Goal: Transaction & Acquisition: Purchase product/service

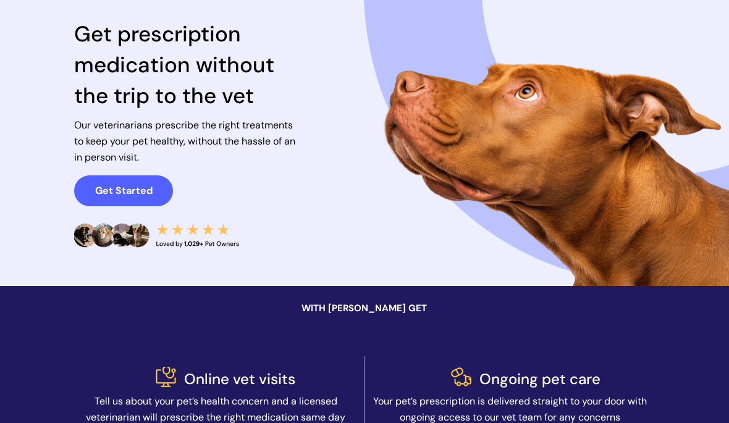
scroll to position [109, 0]
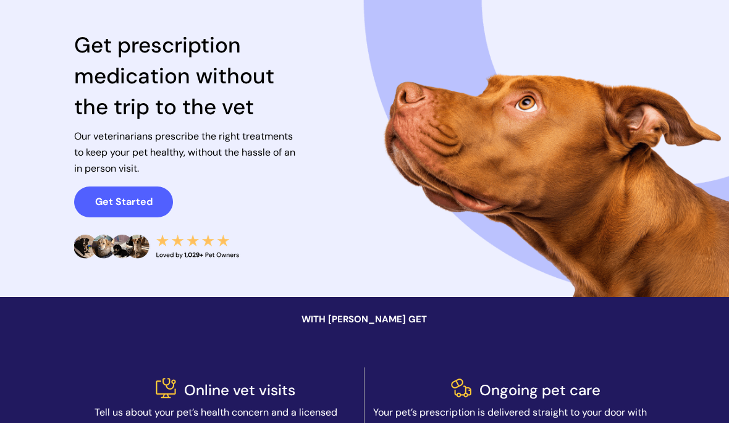
click at [122, 197] on strong "Get Started" at bounding box center [123, 202] width 57 height 13
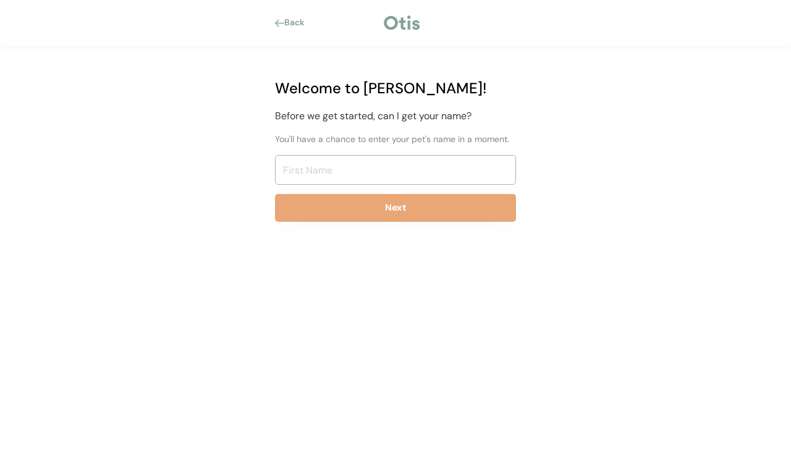
click at [462, 177] on input "input" at bounding box center [395, 170] width 241 height 30
type input "Deborah Hovan"
click at [491, 211] on button "Next" at bounding box center [395, 208] width 241 height 28
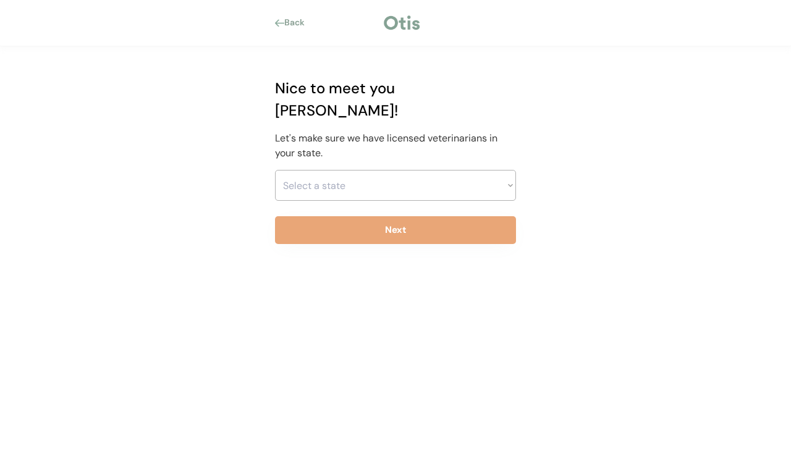
click at [507, 170] on select "Select a state Alabama Alaska American Samoa Arizona Arkansas California Colora…" at bounding box center [395, 185] width 241 height 31
select select ""1348695171700984260__LOOKUP__1704914077415x918066420849693300""
click at [452, 216] on button "Next" at bounding box center [395, 230] width 241 height 28
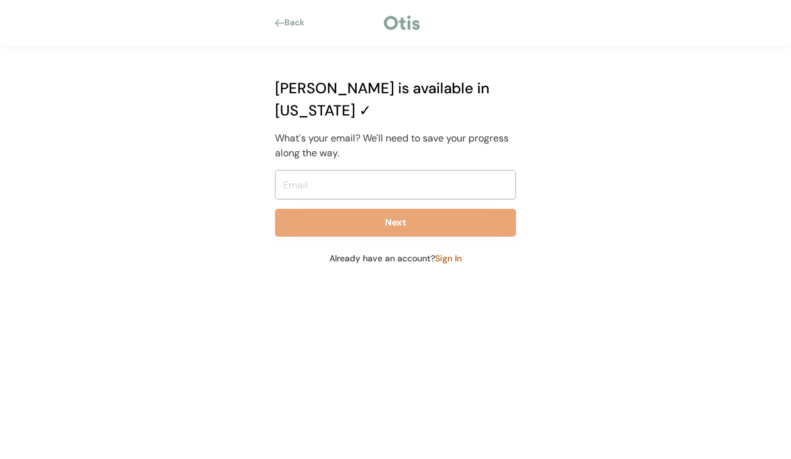
click at [454, 170] on input "email" at bounding box center [395, 185] width 241 height 30
type input "bdlakeview@me.com"
click at [486, 209] on button "Next" at bounding box center [395, 223] width 241 height 28
click at [479, 209] on button "Next" at bounding box center [395, 223] width 241 height 28
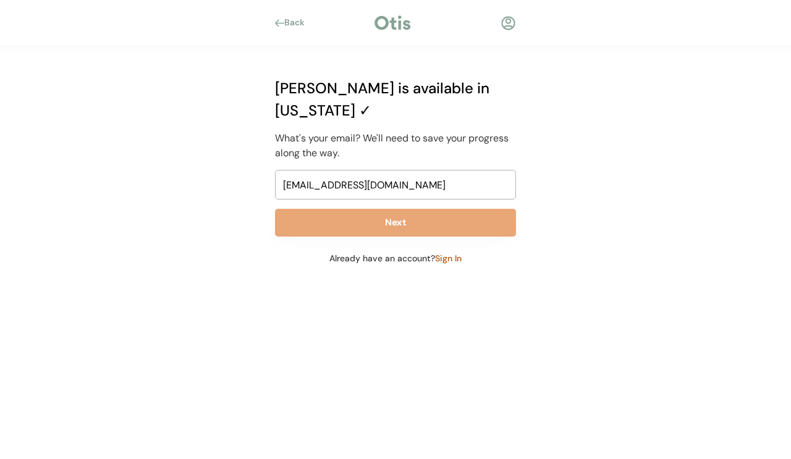
click at [448, 209] on button "Next" at bounding box center [395, 223] width 241 height 28
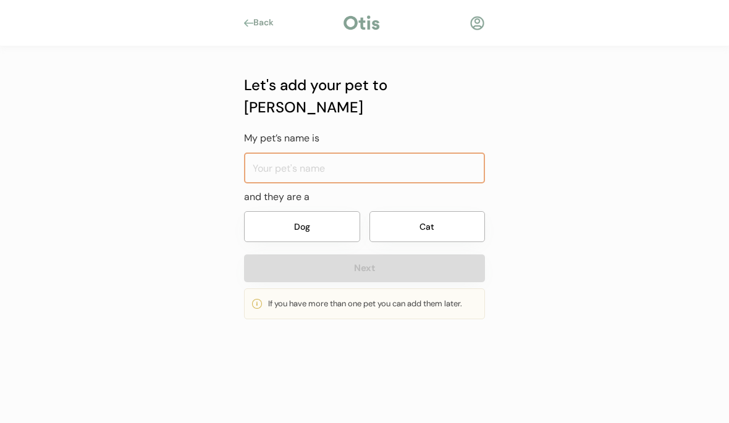
click at [432, 153] on input "input" at bounding box center [364, 168] width 241 height 31
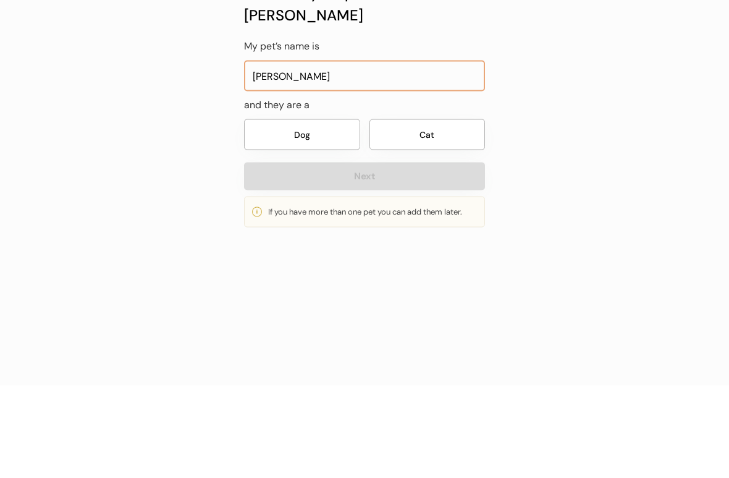
type input "Rudy"
click at [321, 211] on button "Dog" at bounding box center [302, 226] width 116 height 31
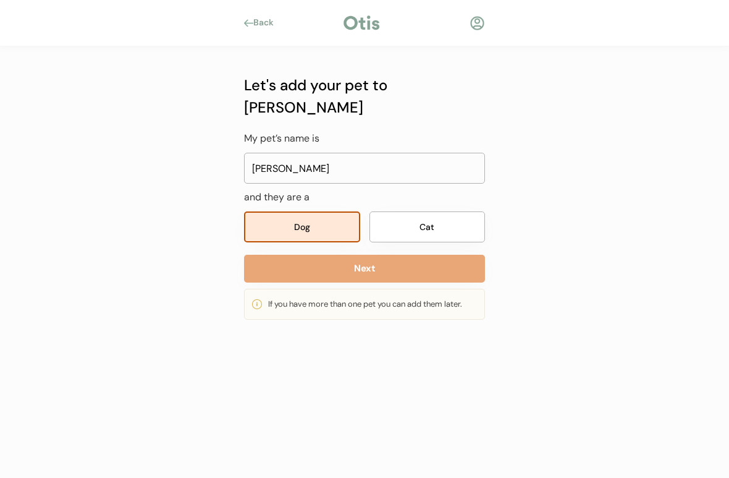
click at [426, 255] on button "Next" at bounding box center [364, 269] width 241 height 28
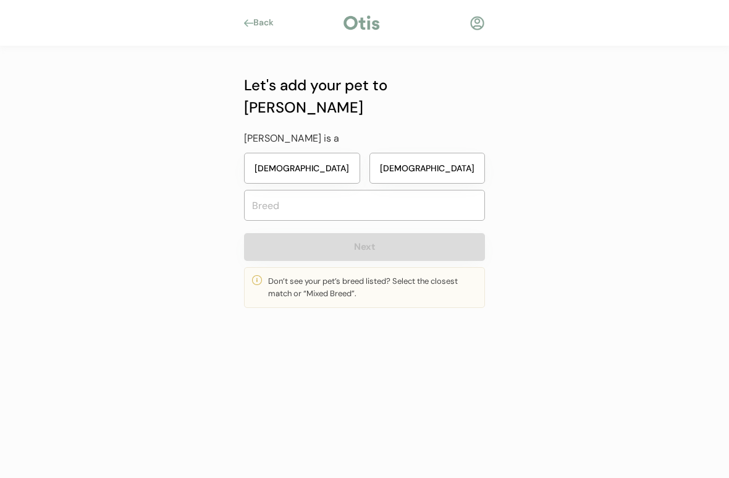
click at [458, 153] on button "Male" at bounding box center [427, 168] width 116 height 31
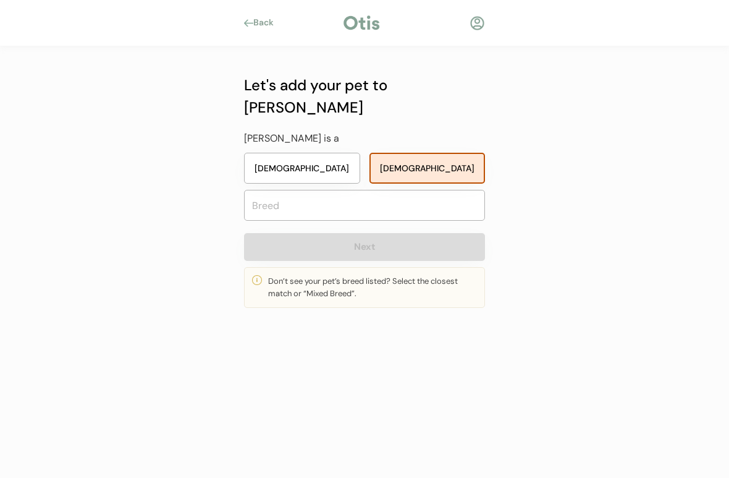
click at [409, 190] on input "text" at bounding box center [364, 205] width 241 height 31
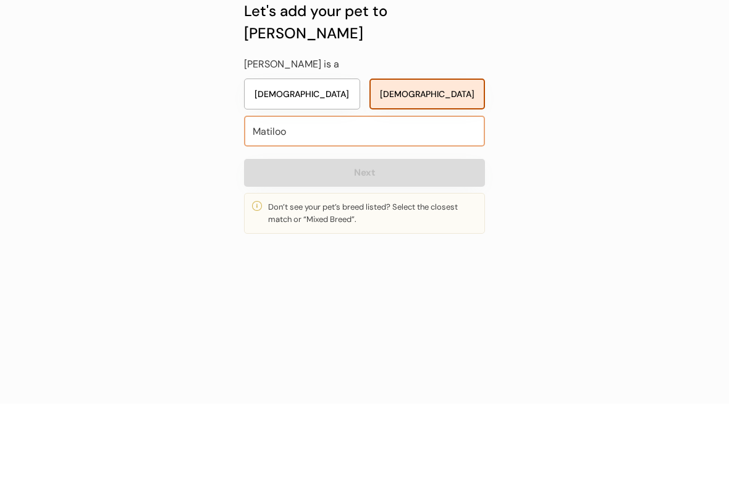
type input "Matiloo"
click at [444, 233] on button "Next" at bounding box center [364, 247] width 241 height 28
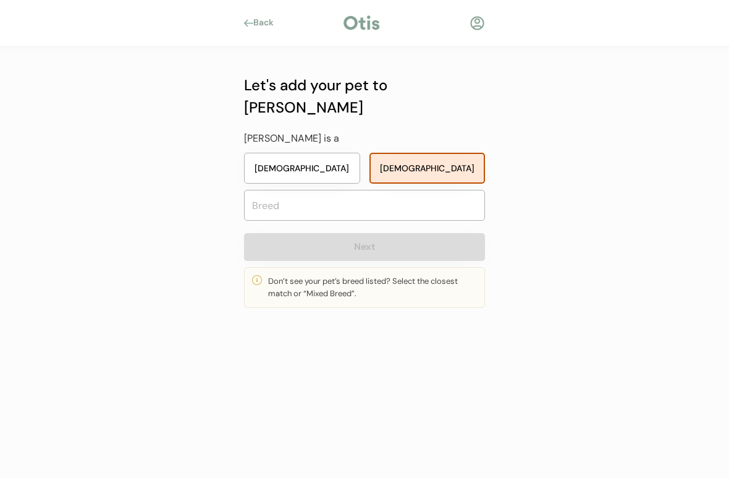
click at [376, 275] on div "Don’t see your pet’s breed listed? Select the closest match or “Mixed Breed”." at bounding box center [372, 287] width 209 height 25
click at [255, 275] on div at bounding box center [257, 280] width 10 height 10
click at [425, 233] on button "Next" at bounding box center [364, 247] width 241 height 28
click at [415, 153] on button "Male" at bounding box center [427, 168] width 116 height 31
click at [396, 233] on button "Next" at bounding box center [364, 247] width 241 height 28
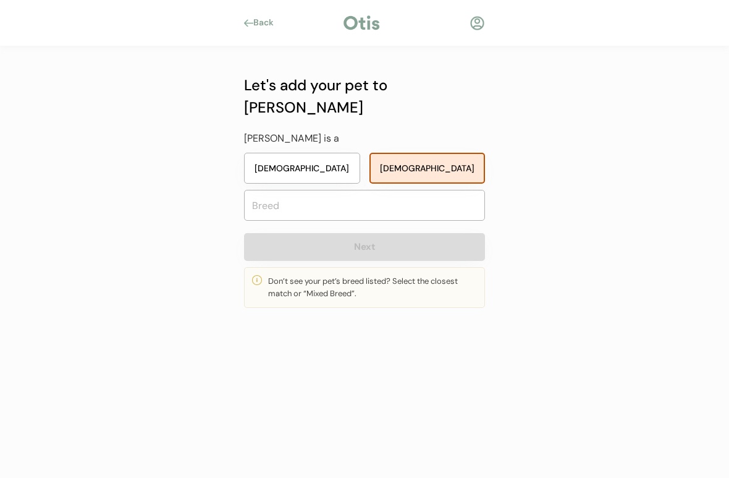
click at [327, 190] on input "text" at bounding box center [364, 205] width 241 height 31
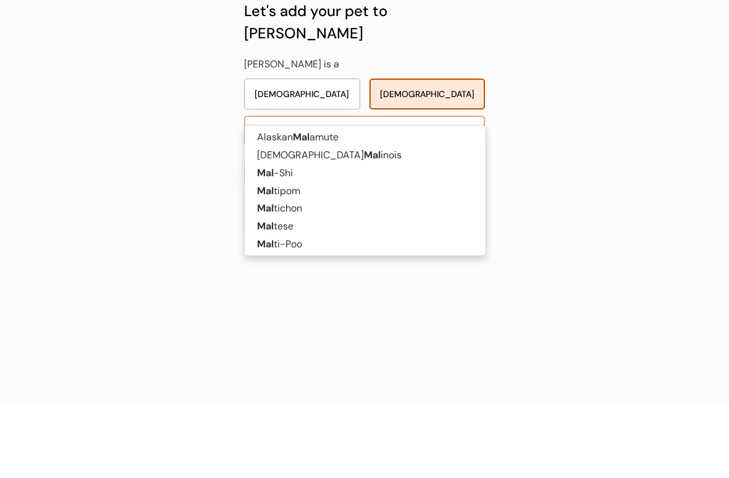
type input "Malt"
type input "Maltipom"
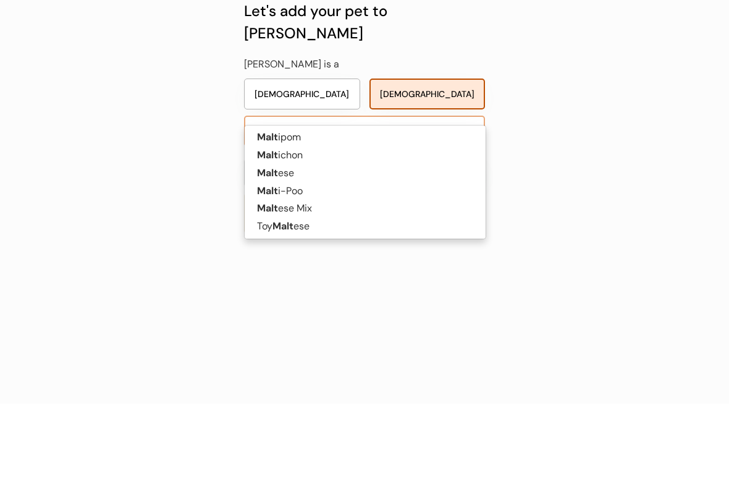
type input "Malti"
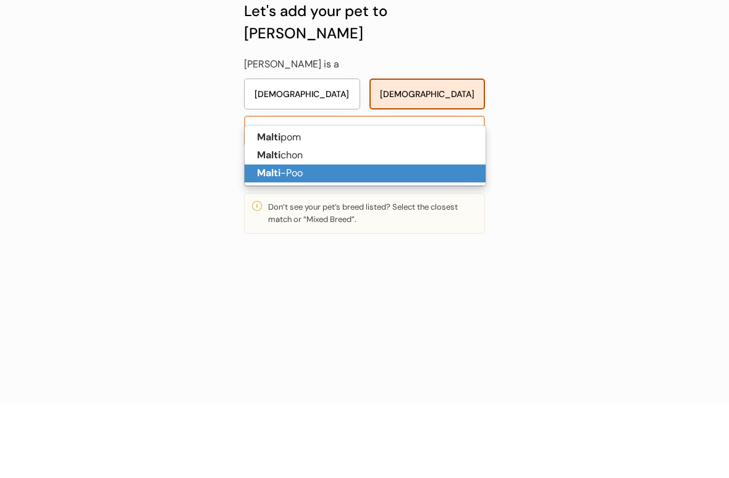
click at [324, 238] on p "Malti -Poo" at bounding box center [365, 247] width 241 height 18
type input "Malti-Poo"
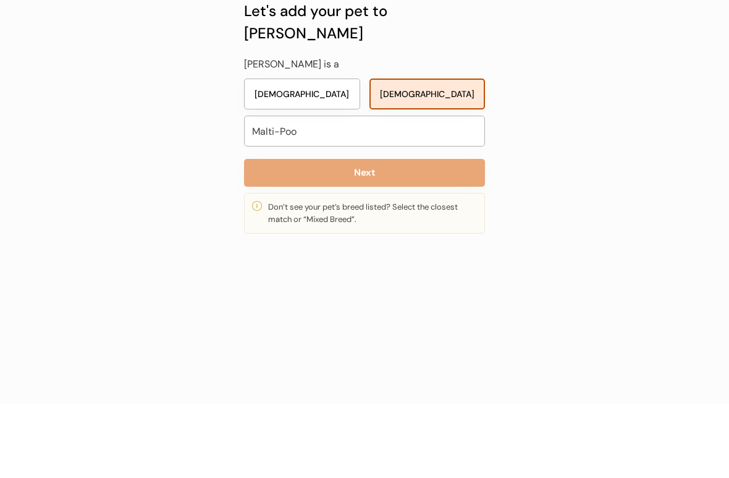
click at [432, 233] on button "Next" at bounding box center [364, 247] width 241 height 28
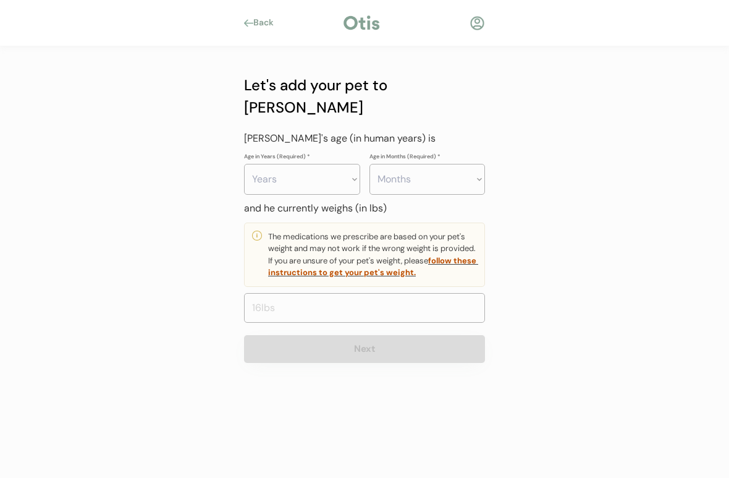
click at [353, 164] on select "Years 0 1 2 3 4 5 6 7 8 9 10 11 12 13 14 15 16 17 18 19 20" at bounding box center [302, 179] width 116 height 31
select select "2"
click at [471, 164] on select "Months 0 1 2 3 4 5 6 7 8 9 10 11" at bounding box center [427, 179] width 116 height 31
select select "2"
click at [341, 293] on input "input" at bounding box center [364, 308] width 241 height 30
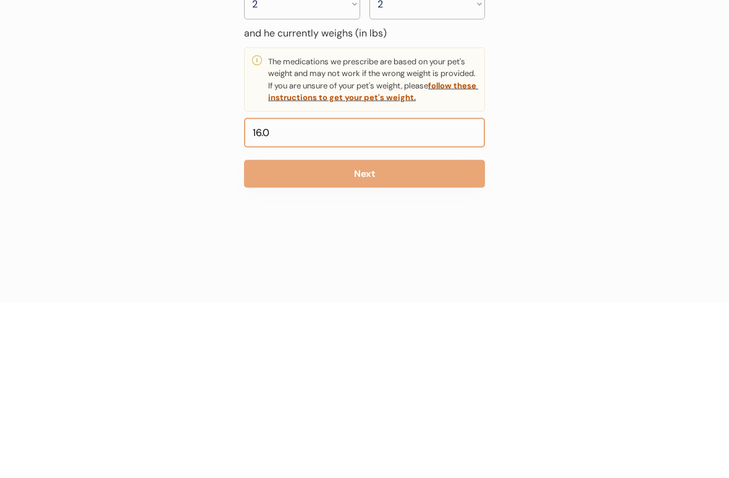
click at [309, 293] on input "input" at bounding box center [364, 308] width 241 height 30
click at [303, 293] on input "input" at bounding box center [364, 308] width 241 height 30
type input "16.0"
click at [435, 335] on button "Next" at bounding box center [364, 349] width 241 height 28
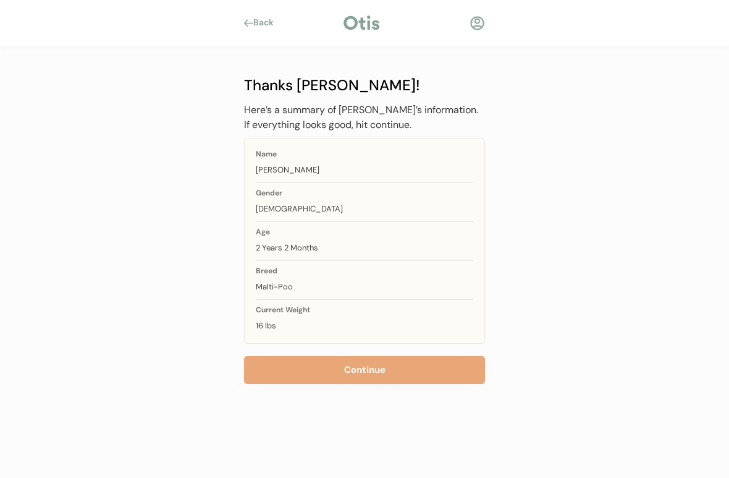
click at [290, 358] on button "Continue" at bounding box center [364, 370] width 241 height 28
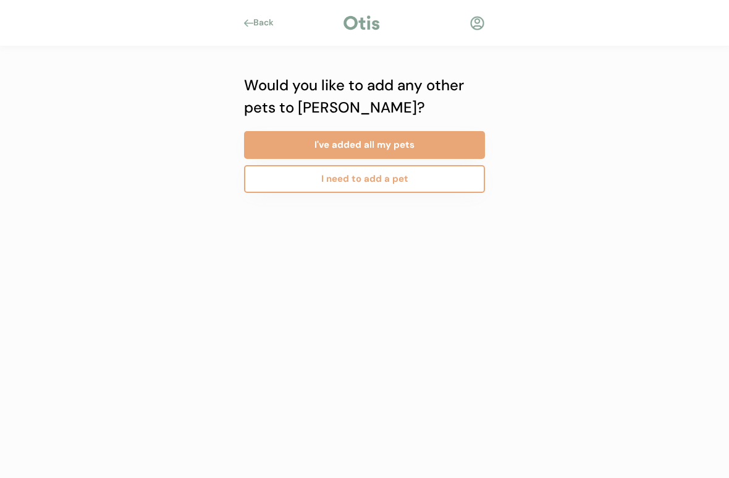
click at [412, 140] on button "I've added all my pets" at bounding box center [364, 145] width 241 height 28
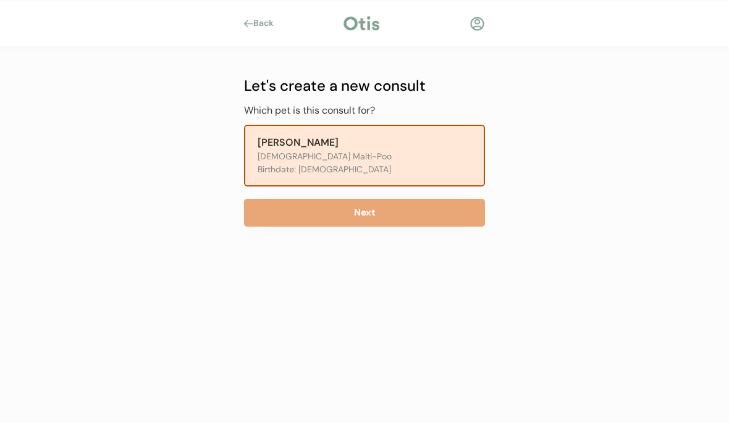
click at [360, 213] on button "Next" at bounding box center [364, 213] width 241 height 28
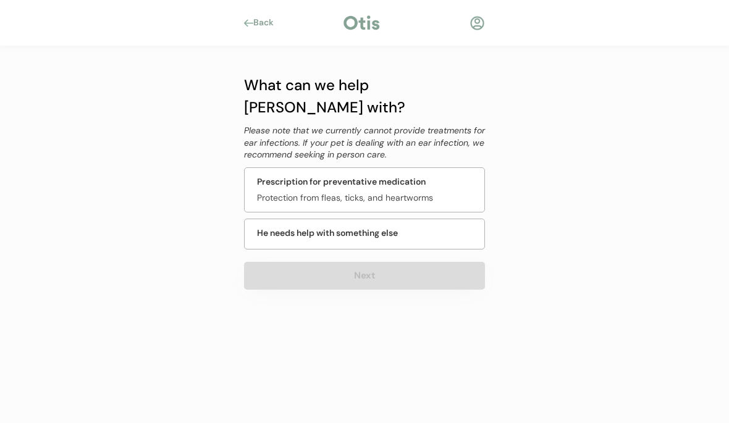
click at [368, 167] on div "Prescription for preventative medication Protection from fleas, ticks, and hear…" at bounding box center [364, 189] width 241 height 45
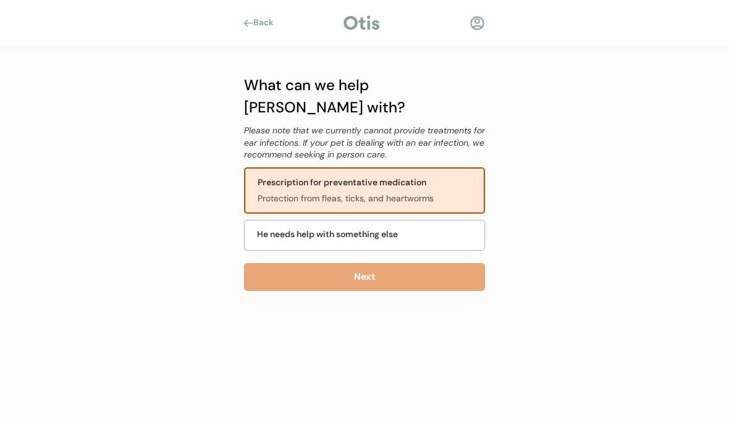
click at [318, 263] on button "Next" at bounding box center [364, 277] width 241 height 28
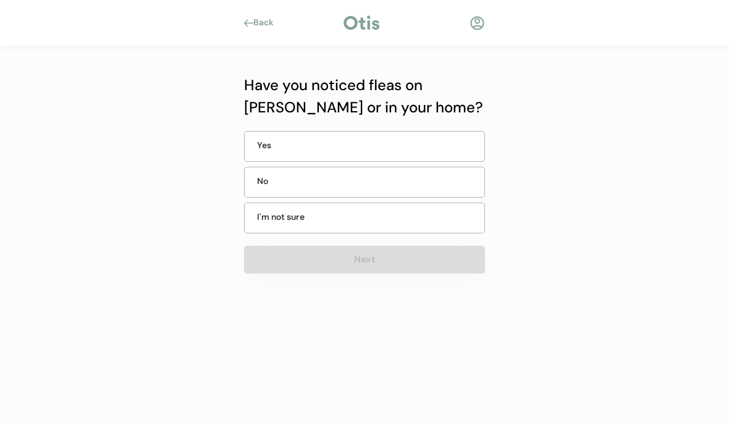
click at [358, 175] on div "No" at bounding box center [364, 182] width 241 height 31
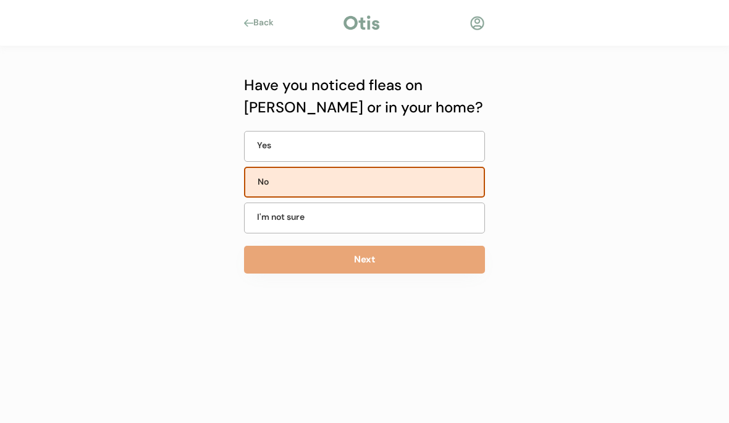
click at [323, 262] on button "Next" at bounding box center [364, 260] width 241 height 28
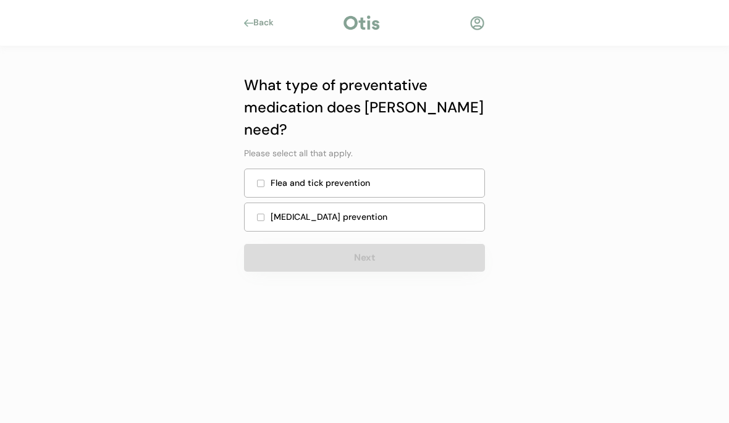
click at [266, 169] on div "Flea and tick prevention" at bounding box center [364, 183] width 241 height 29
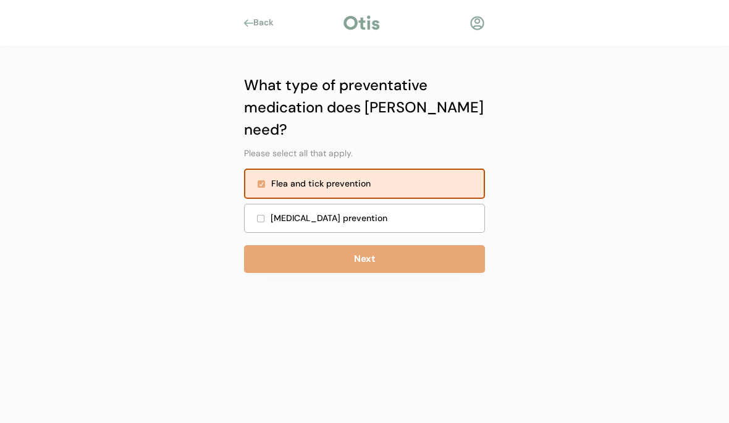
click at [261, 204] on div "Heartworm prevention" at bounding box center [364, 218] width 241 height 29
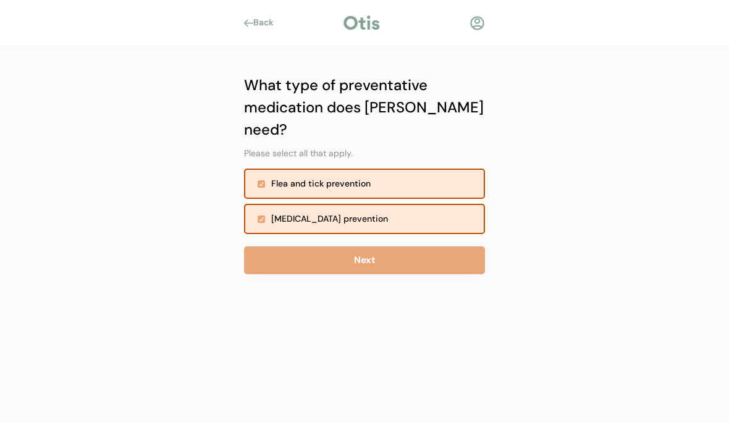
click at [390, 247] on button "Next" at bounding box center [364, 261] width 241 height 28
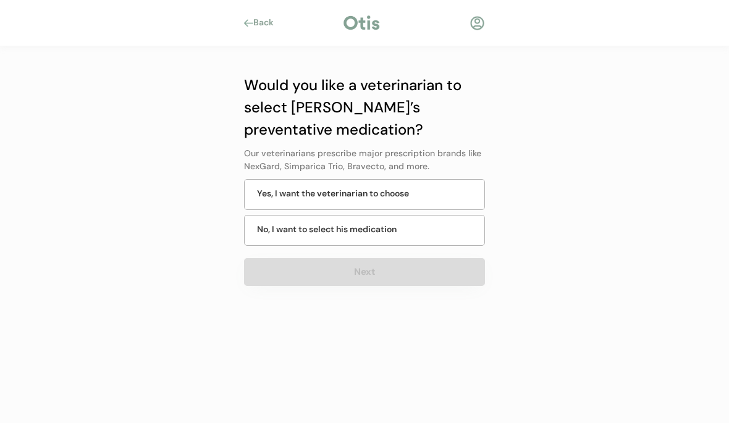
click at [458, 235] on div "No, I want to select his medication" at bounding box center [364, 230] width 241 height 31
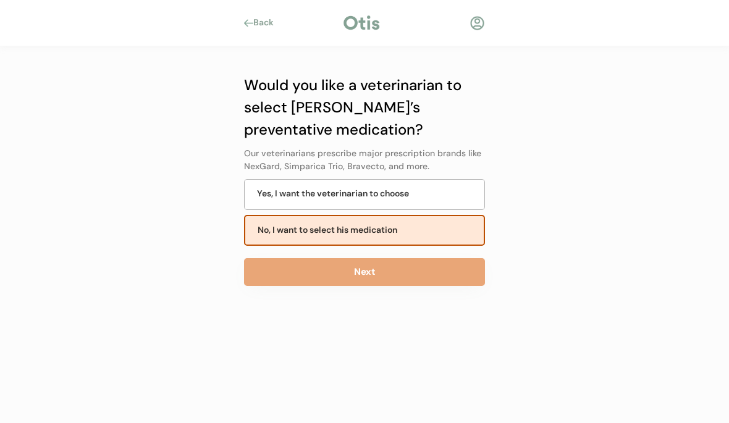
click at [457, 277] on button "Next" at bounding box center [364, 272] width 241 height 28
click at [462, 269] on button "Next" at bounding box center [364, 272] width 241 height 28
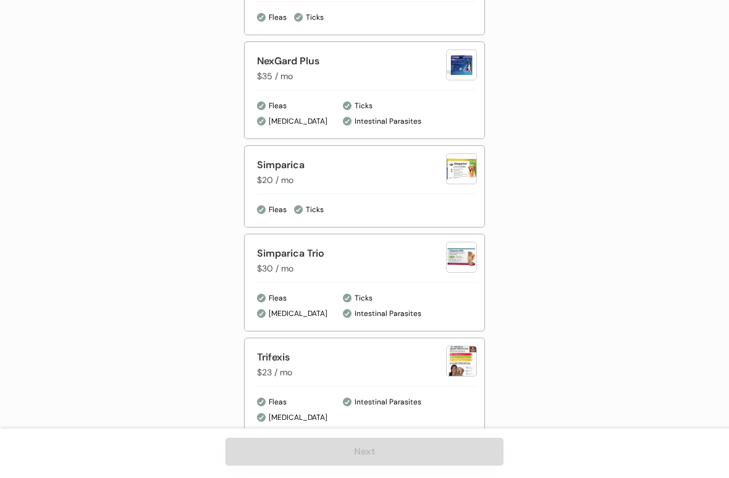
scroll to position [806, 0]
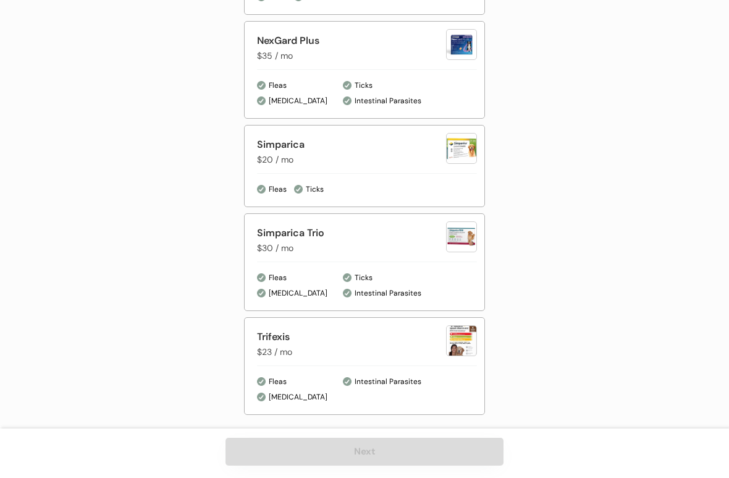
click at [455, 237] on div at bounding box center [461, 236] width 31 height 31
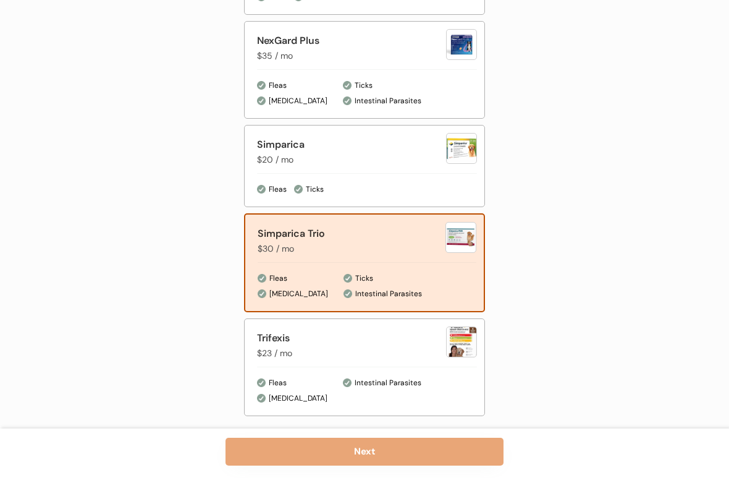
click at [285, 423] on button "Next" at bounding box center [365, 451] width 278 height 28
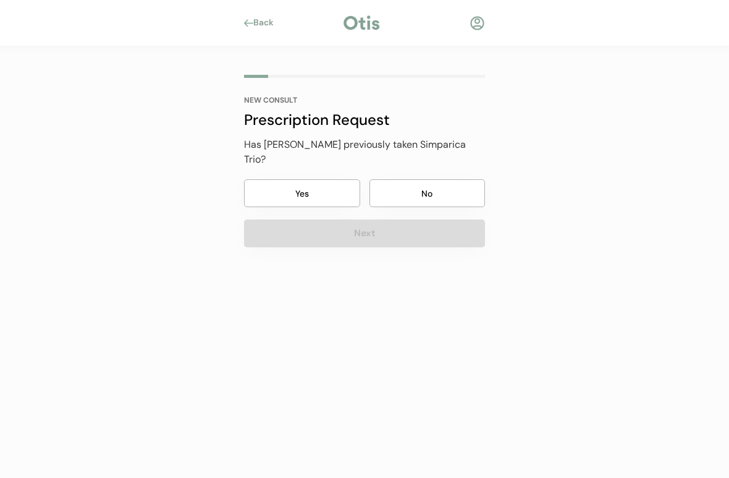
click at [313, 179] on button "Yes" at bounding box center [302, 193] width 116 height 28
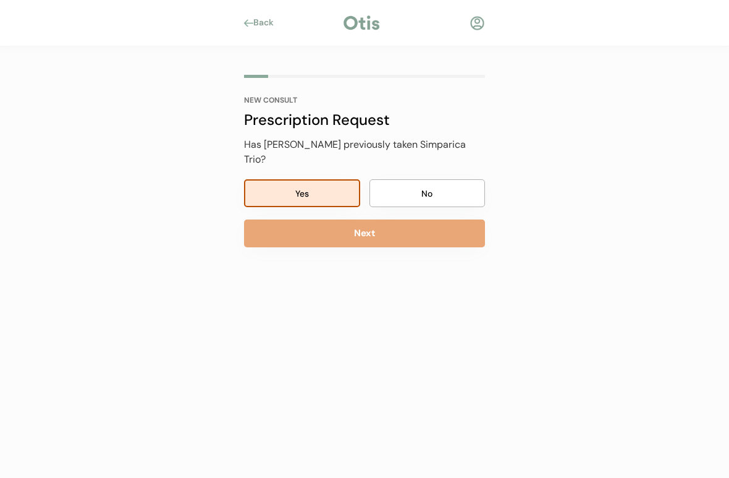
click at [376, 219] on button "Next" at bounding box center [364, 233] width 241 height 28
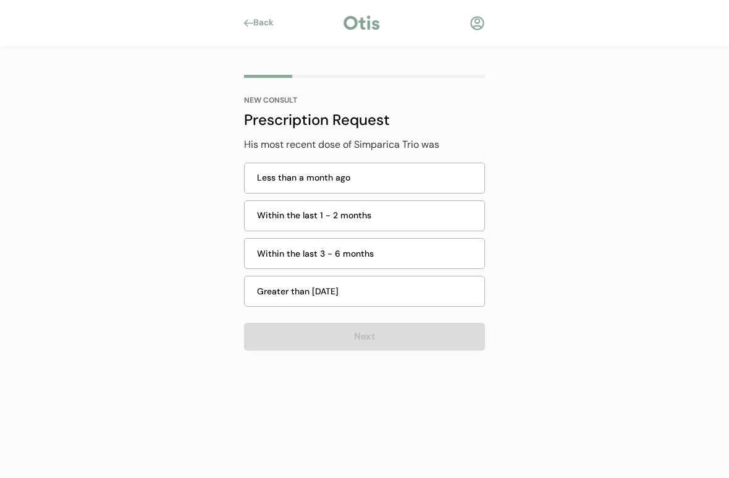
click at [353, 255] on div "Within the last 3 - 6 months" at bounding box center [367, 253] width 220 height 13
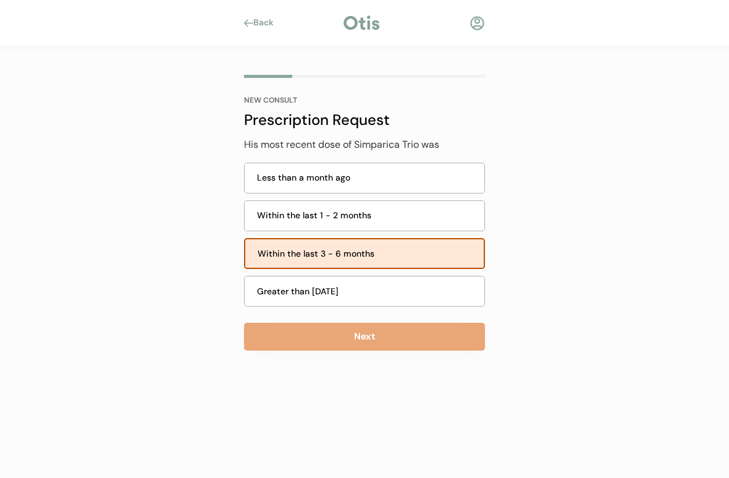
click at [321, 335] on button "Next" at bounding box center [364, 336] width 241 height 28
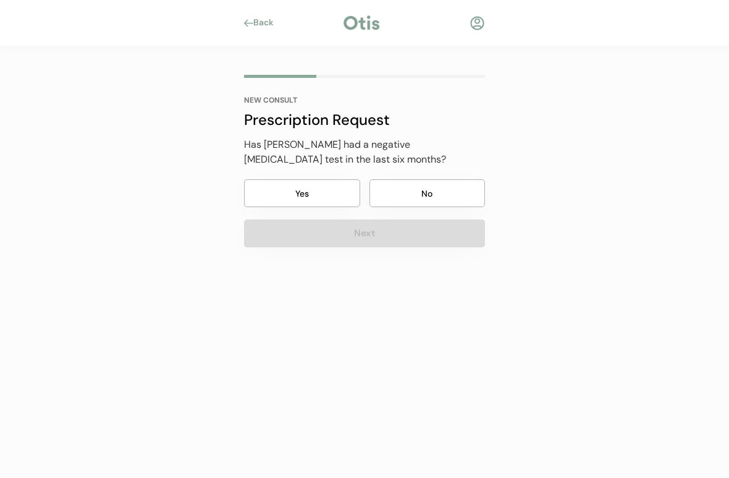
click at [322, 183] on button "Yes" at bounding box center [302, 193] width 116 height 28
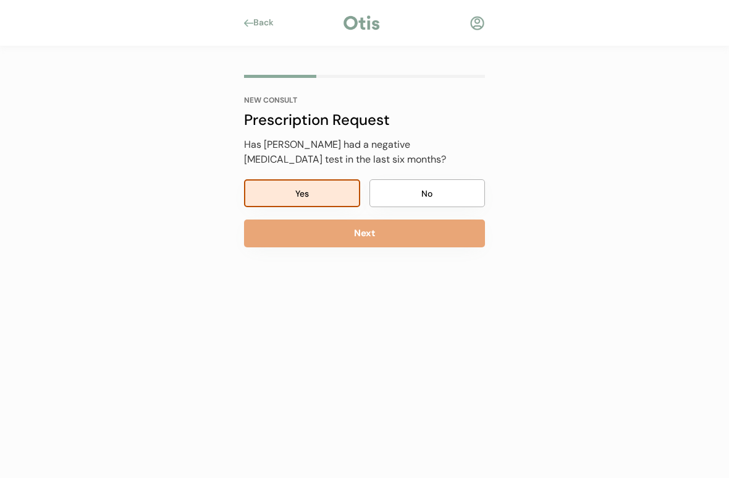
click at [360, 228] on button "Next" at bounding box center [364, 233] width 241 height 28
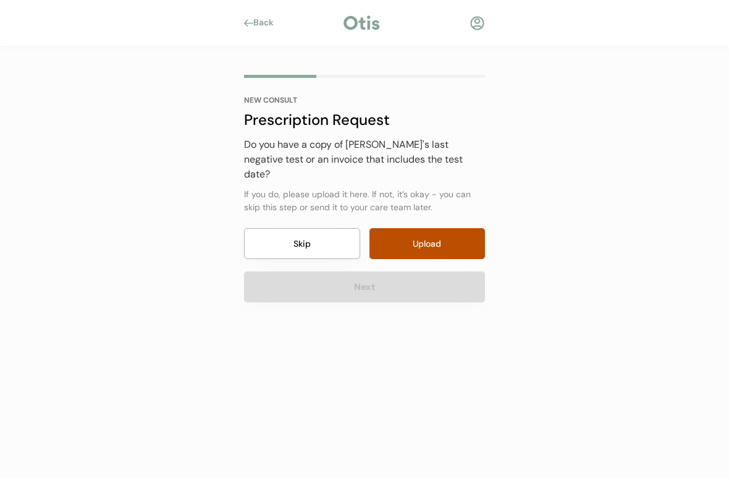
click at [321, 230] on button "Skip" at bounding box center [302, 243] width 116 height 31
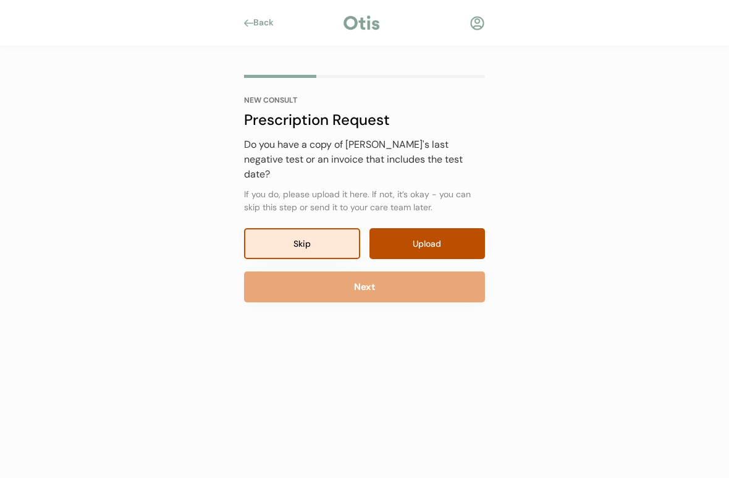
click at [372, 271] on button "Next" at bounding box center [364, 286] width 241 height 31
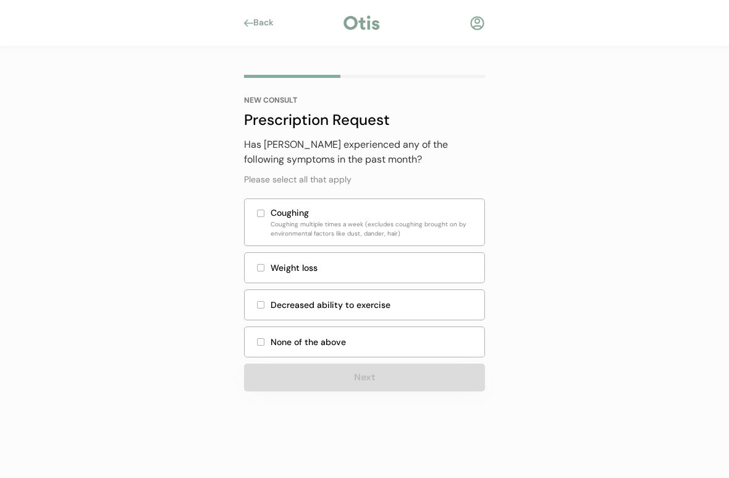
click at [259, 344] on div at bounding box center [261, 342] width 6 height 6
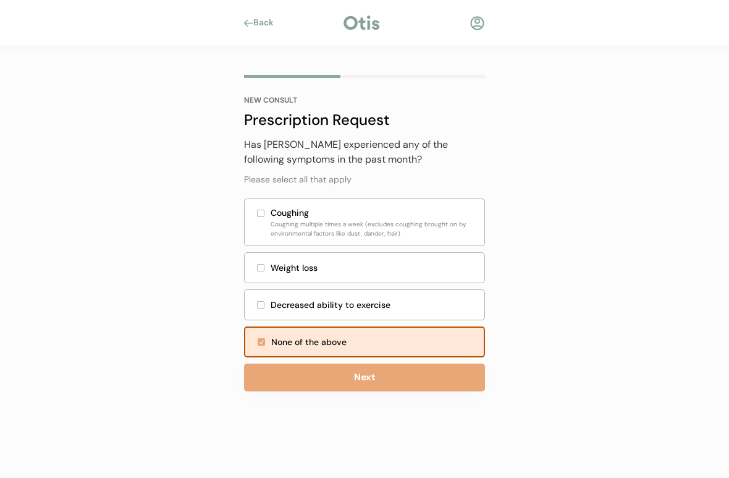
click at [318, 371] on button "Next" at bounding box center [364, 377] width 241 height 28
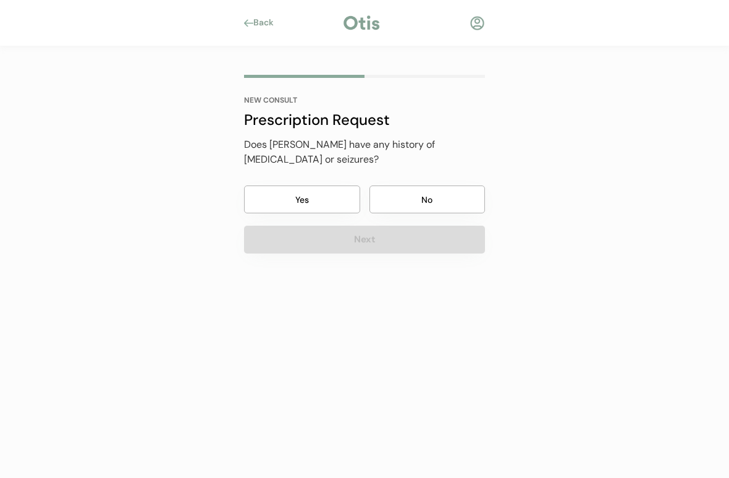
click at [318, 185] on button "Yes" at bounding box center [302, 199] width 116 height 28
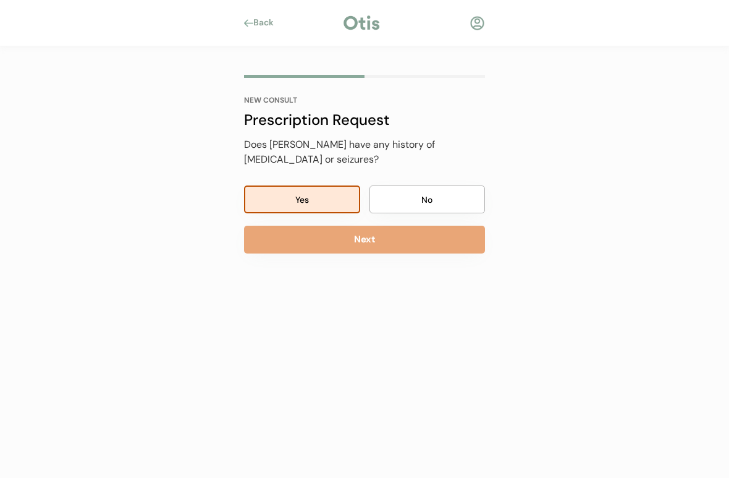
click at [441, 192] on button "No" at bounding box center [427, 199] width 116 height 28
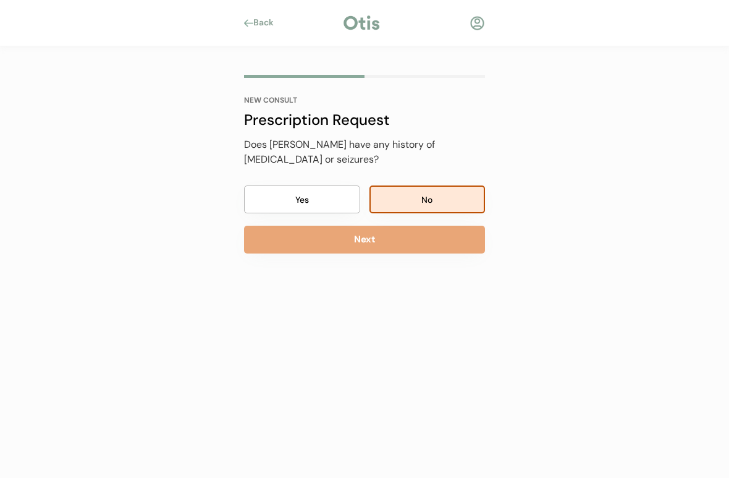
click at [409, 226] on button "Next" at bounding box center [364, 240] width 241 height 28
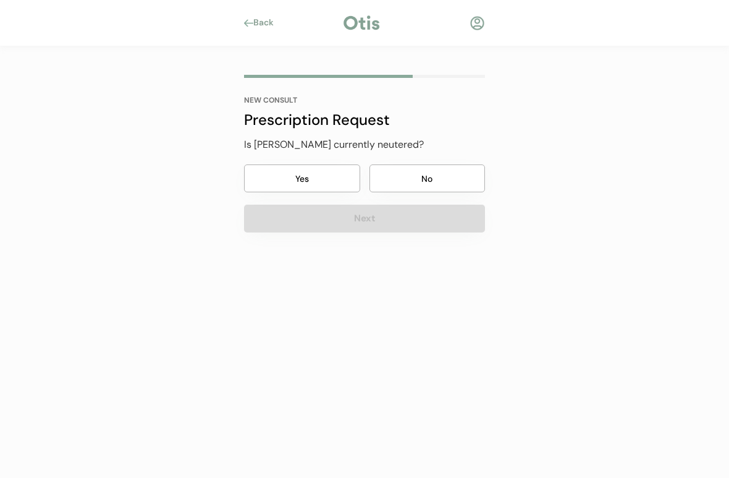
click at [473, 174] on button "No" at bounding box center [427, 178] width 116 height 28
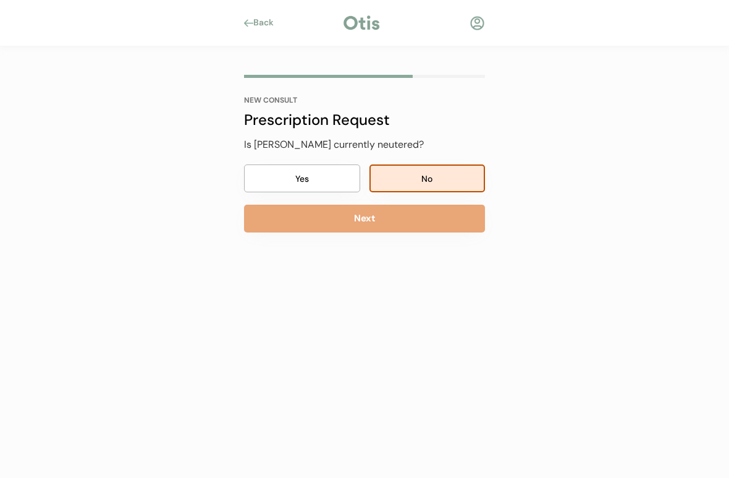
click at [324, 156] on div "Is Rudy currently neutered? Yes No Next" at bounding box center [364, 184] width 241 height 95
click at [309, 173] on button "Yes" at bounding box center [302, 178] width 116 height 28
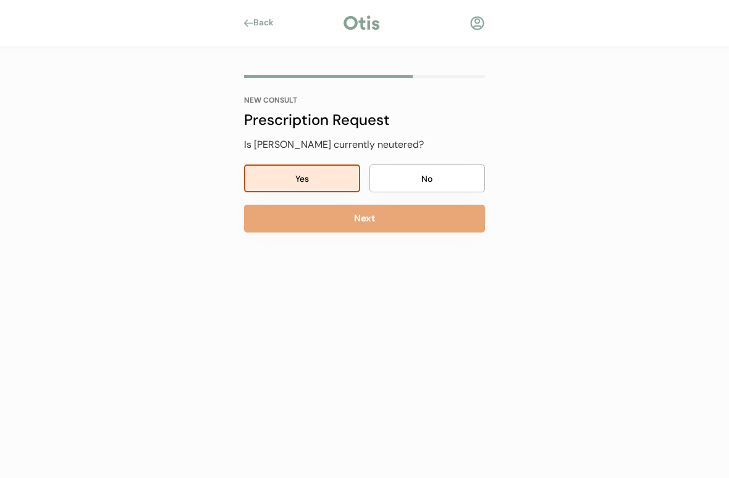
click at [379, 214] on button "Next" at bounding box center [364, 218] width 241 height 28
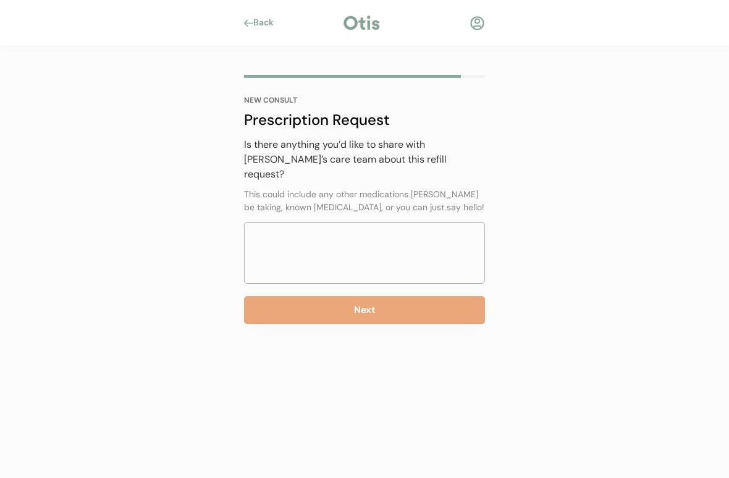
click at [292, 233] on textarea at bounding box center [364, 253] width 241 height 62
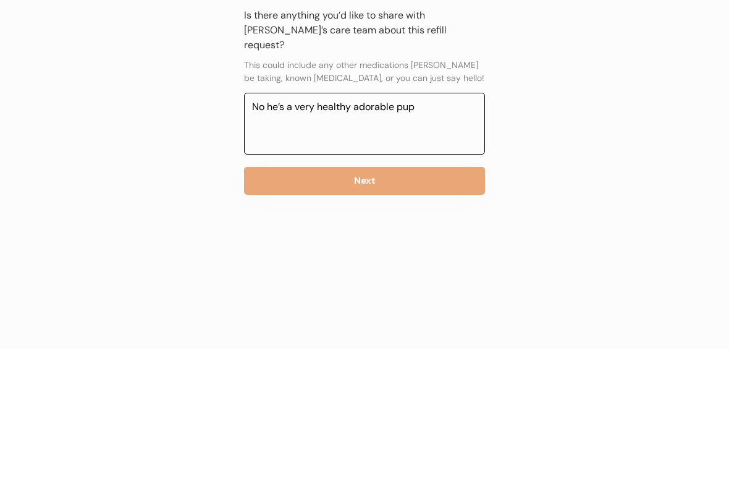
type textarea "No he’s a very healthy adorable pup"
click at [436, 296] on button "Next" at bounding box center [364, 310] width 241 height 28
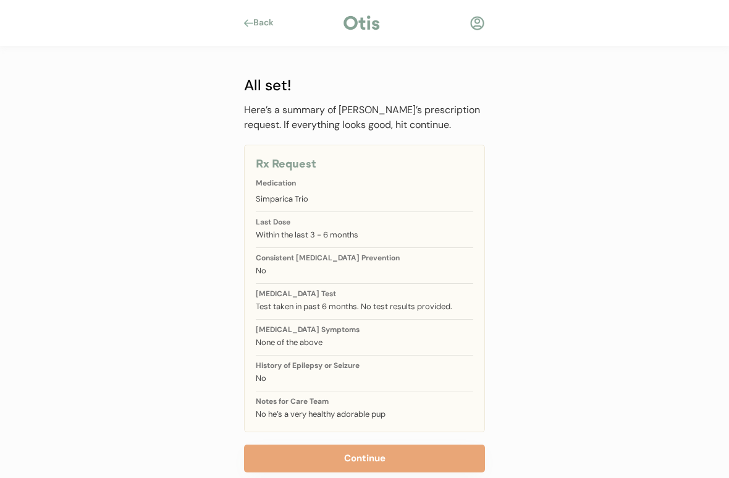
click at [293, 423] on button "Continue" at bounding box center [364, 458] width 241 height 28
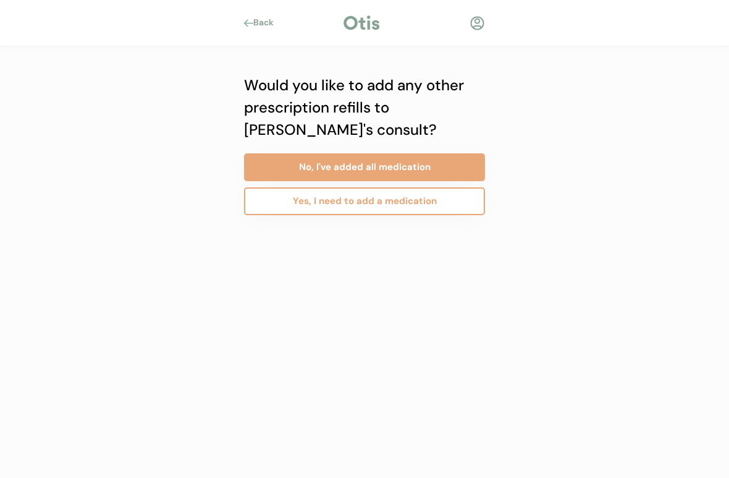
click at [434, 169] on button "No, I've added all medication" at bounding box center [364, 167] width 241 height 28
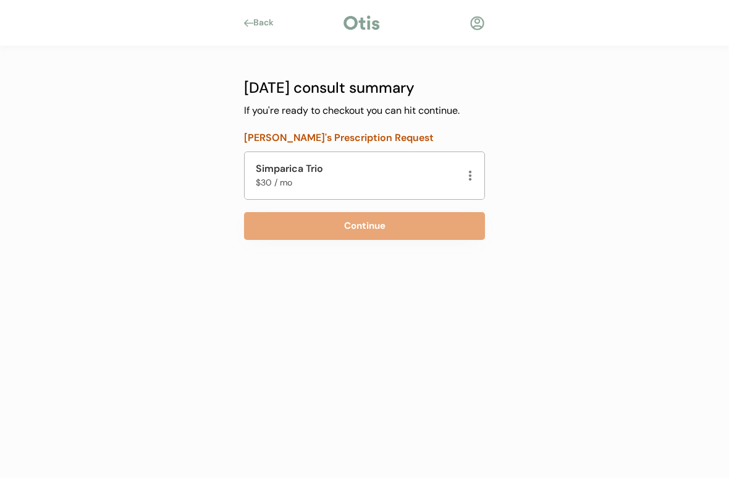
click at [453, 220] on button "Continue" at bounding box center [364, 226] width 241 height 28
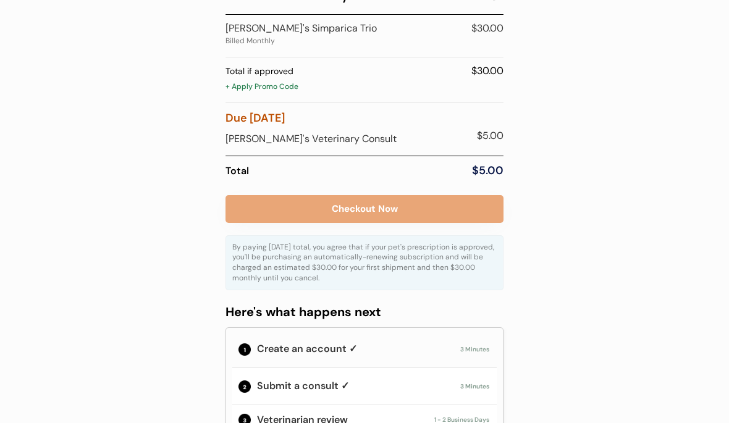
scroll to position [102, 0]
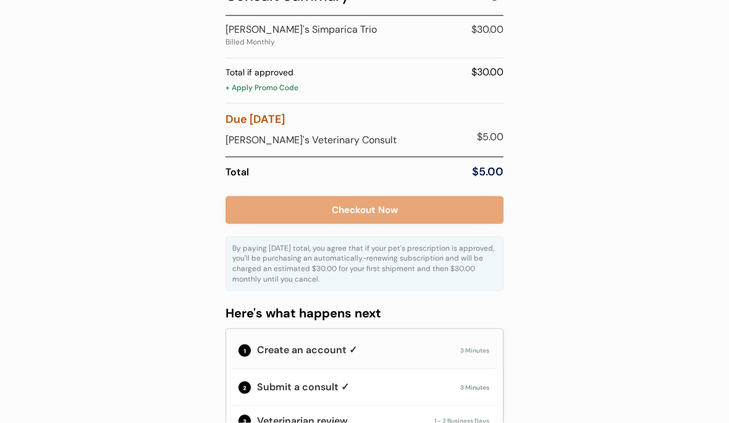
click at [341, 211] on button "Checkout Now" at bounding box center [365, 210] width 278 height 28
